Goal: Task Accomplishment & Management: Manage account settings

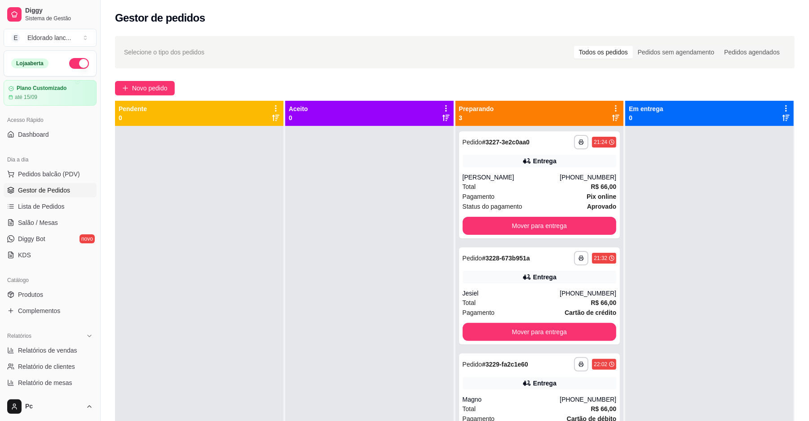
click at [69, 67] on button "button" at bounding box center [79, 63] width 20 height 11
click at [65, 223] on link "Salão / Mesas" at bounding box center [50, 222] width 93 height 14
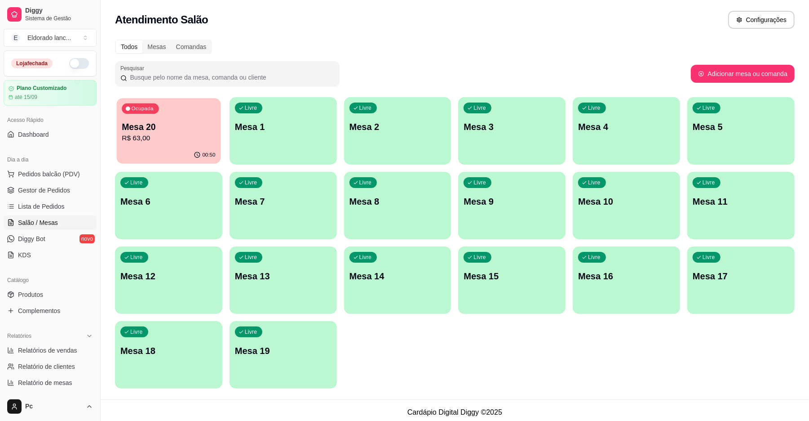
click at [193, 130] on p "Mesa 20" at bounding box center [168, 127] width 93 height 12
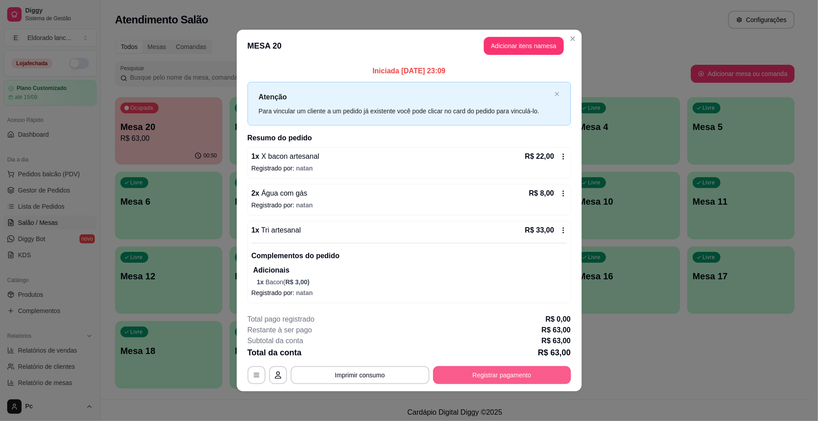
click at [556, 377] on button "Registrar pagamento" at bounding box center [502, 375] width 138 height 18
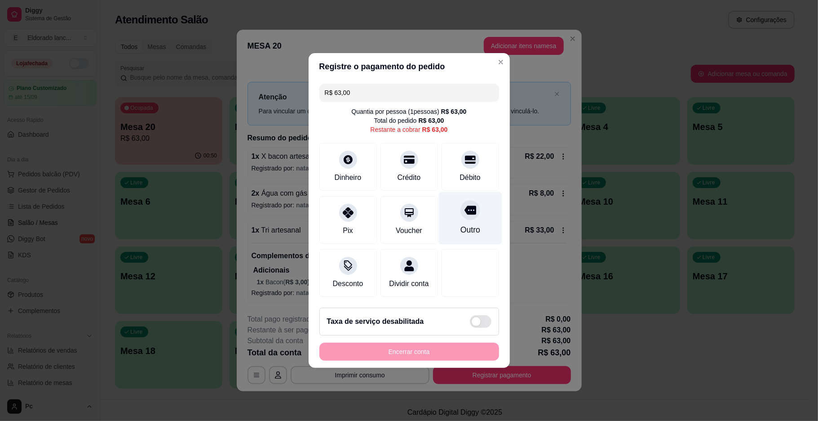
click at [466, 224] on div "Outro" at bounding box center [470, 230] width 20 height 12
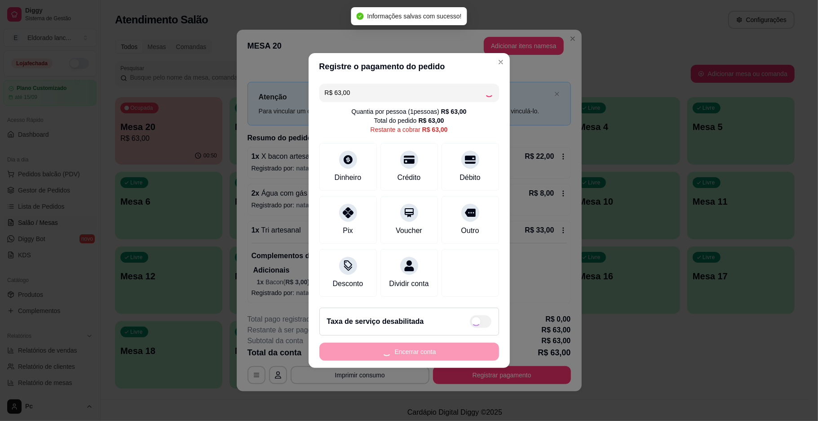
type input "R$ 0,00"
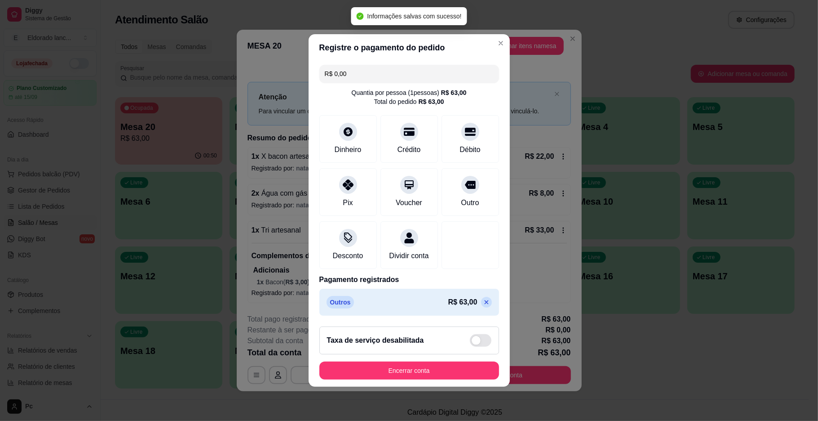
click at [439, 366] on footer "Taxa de serviço desabilitada Encerrar conta" at bounding box center [409, 352] width 201 height 67
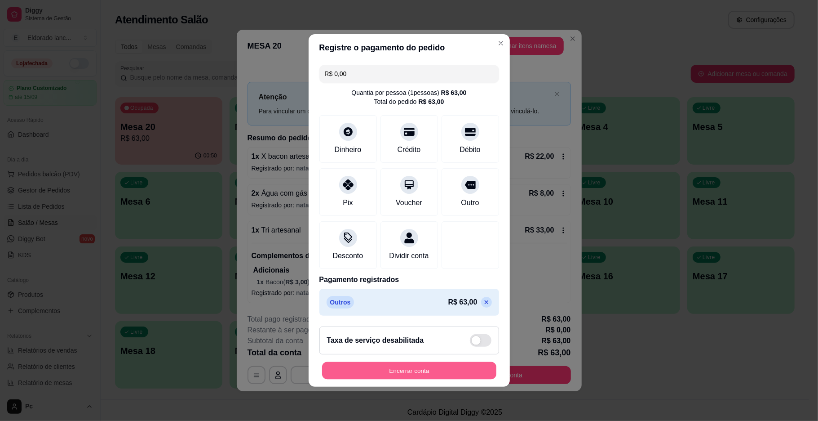
click at [437, 371] on button "Encerrar conta" at bounding box center [409, 371] width 174 height 18
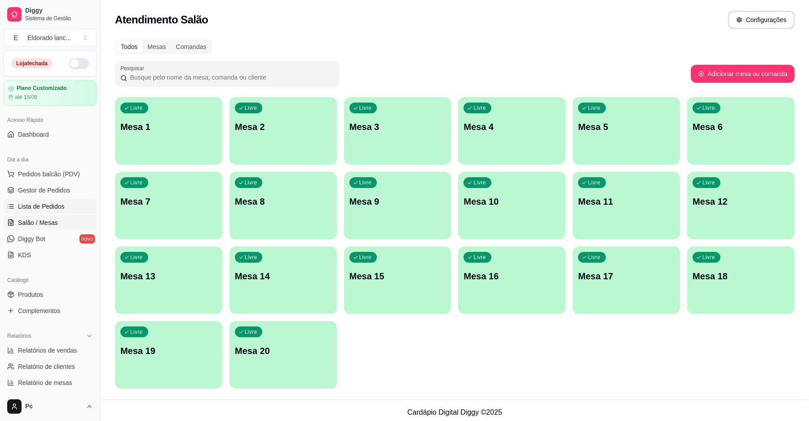
click at [63, 209] on link "Lista de Pedidos" at bounding box center [50, 206] width 93 height 14
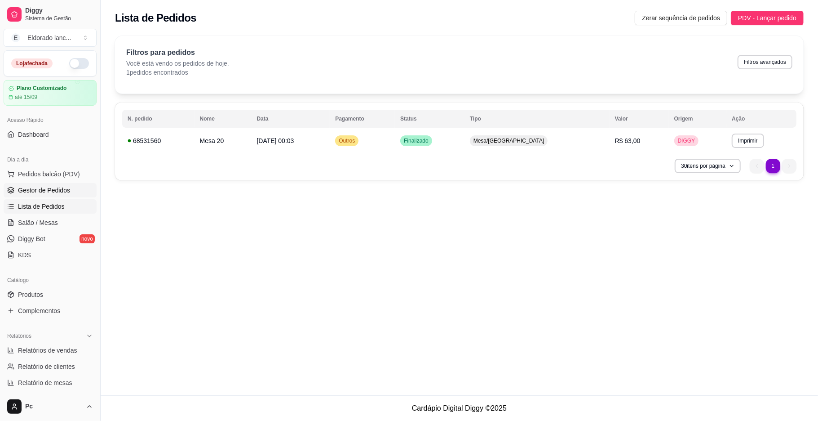
click at [62, 189] on span "Gestor de Pedidos" at bounding box center [44, 190] width 52 height 9
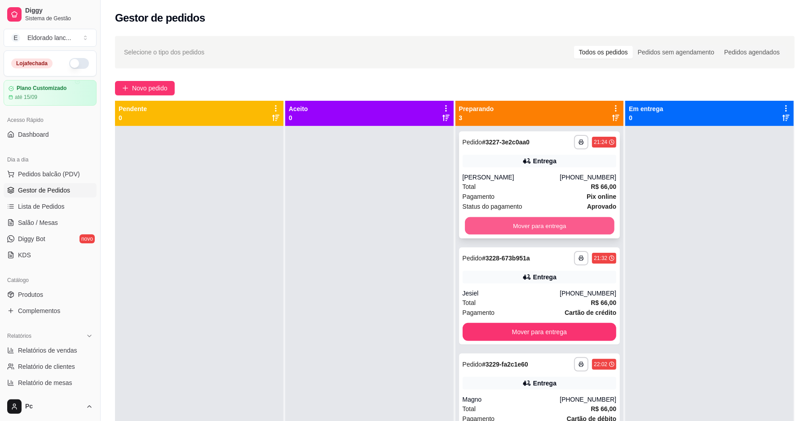
click at [530, 225] on button "Mover para entrega" at bounding box center [539, 226] width 149 height 18
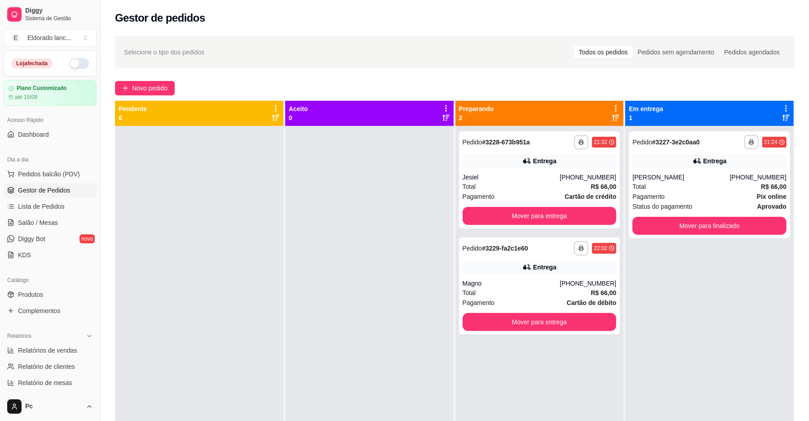
click at [530, 225] on div "**********" at bounding box center [539, 179] width 161 height 97
click at [547, 216] on button "Mover para entrega" at bounding box center [540, 216] width 154 height 18
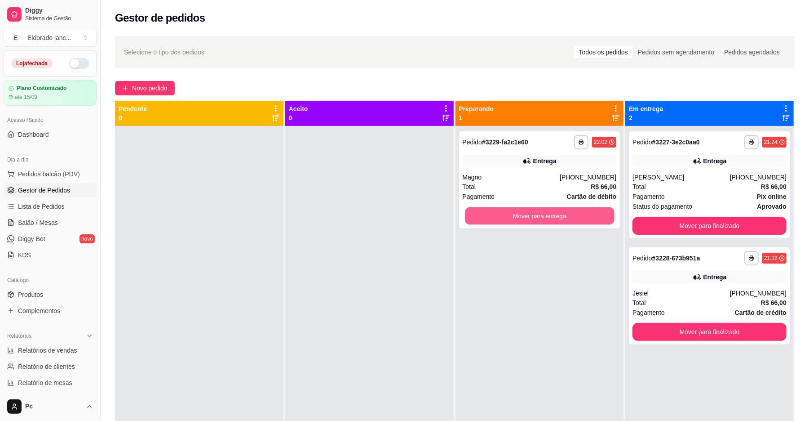
click at [547, 216] on button "Mover para entrega" at bounding box center [539, 216] width 149 height 18
click at [712, 200] on div "Pagamento Pix online" at bounding box center [710, 196] width 154 height 10
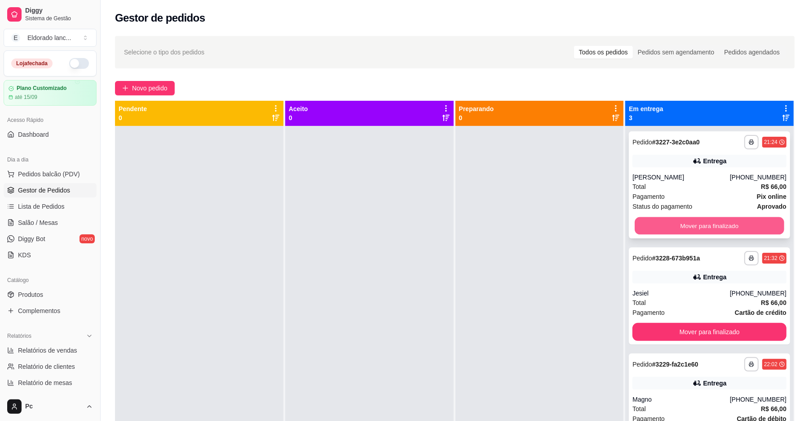
click at [730, 218] on button "Mover para finalizado" at bounding box center [709, 226] width 149 height 18
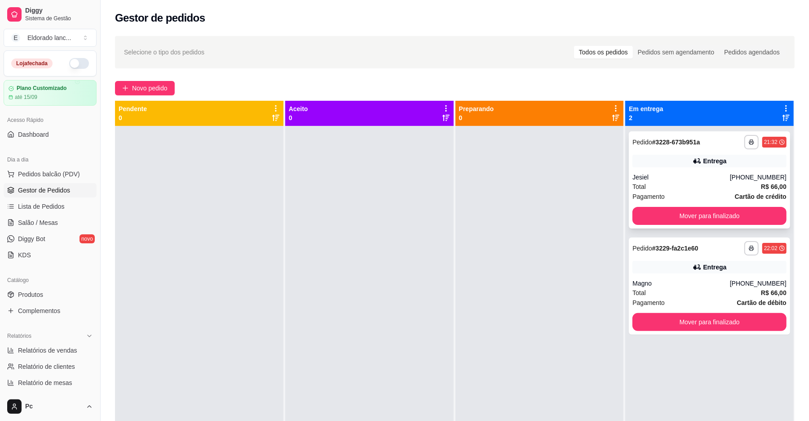
click at [750, 151] on div "**********" at bounding box center [709, 179] width 161 height 97
click at [749, 213] on button "Mover para finalizado" at bounding box center [709, 216] width 149 height 18
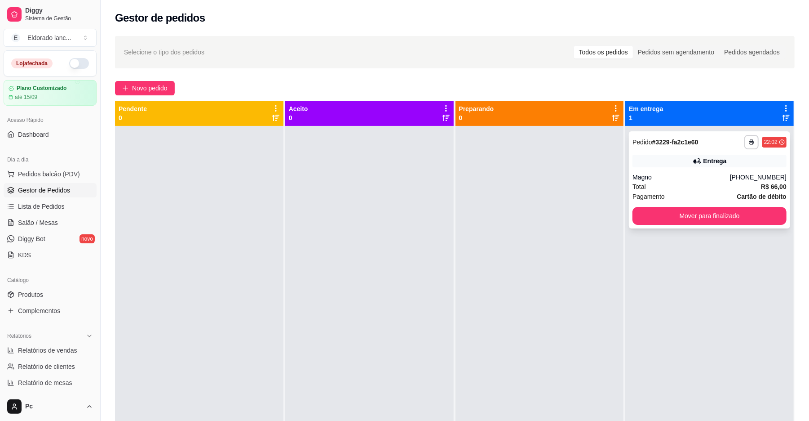
click at [692, 167] on div "**********" at bounding box center [709, 179] width 161 height 97
click at [684, 211] on button "Mover para finalizado" at bounding box center [709, 216] width 149 height 18
